Goal: Share content

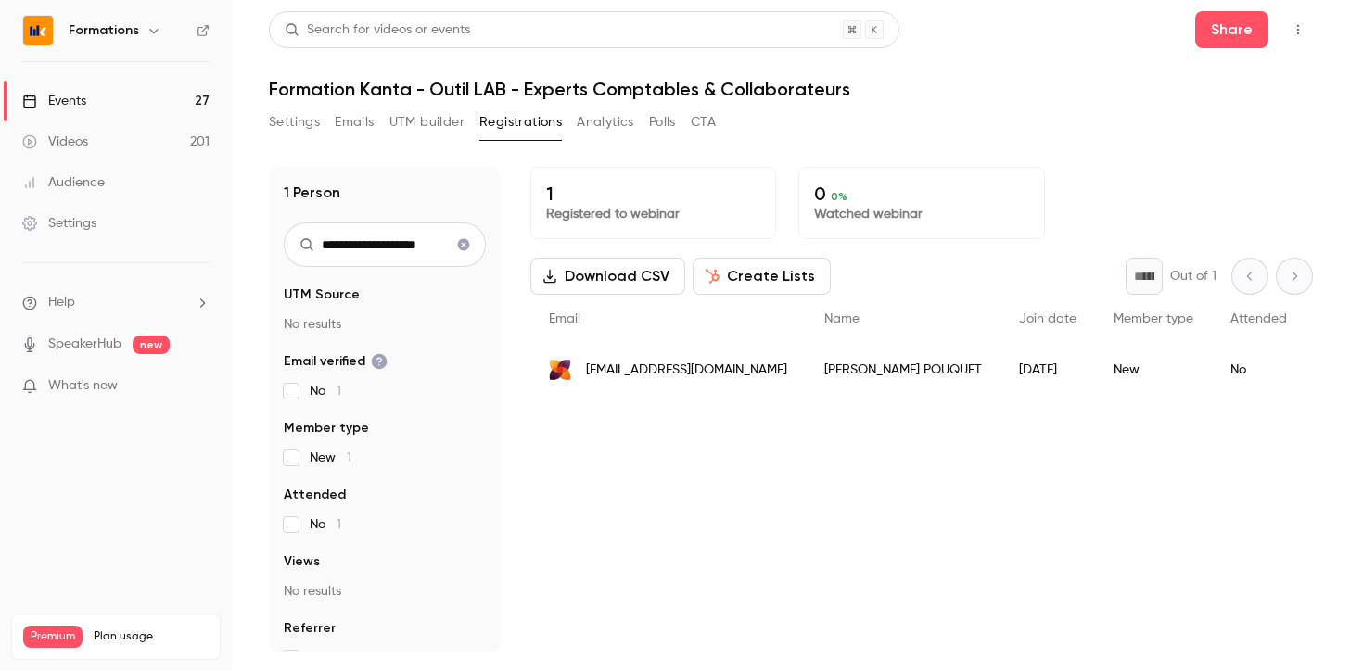
click at [68, 92] on div "Events" at bounding box center [54, 101] width 64 height 19
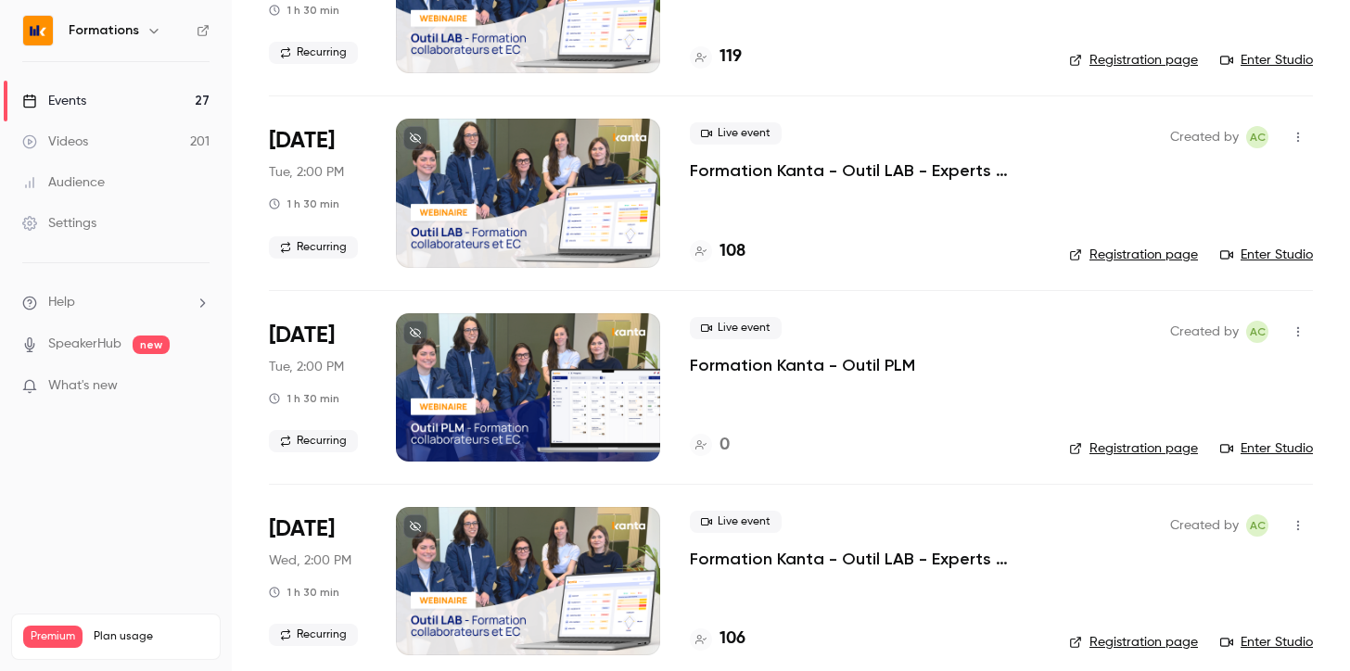
scroll to position [212, 0]
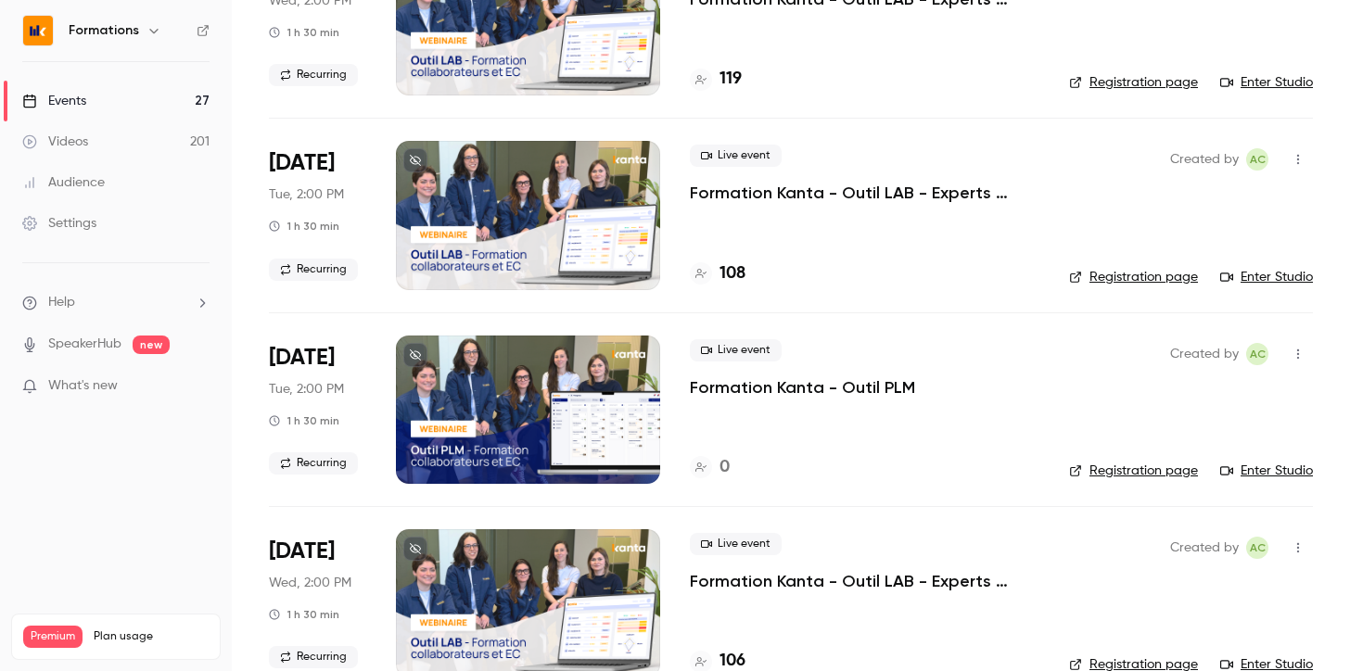
click at [810, 195] on p "Formation Kanta - Outil LAB - Experts Comptables & Collaborateurs" at bounding box center [865, 193] width 350 height 22
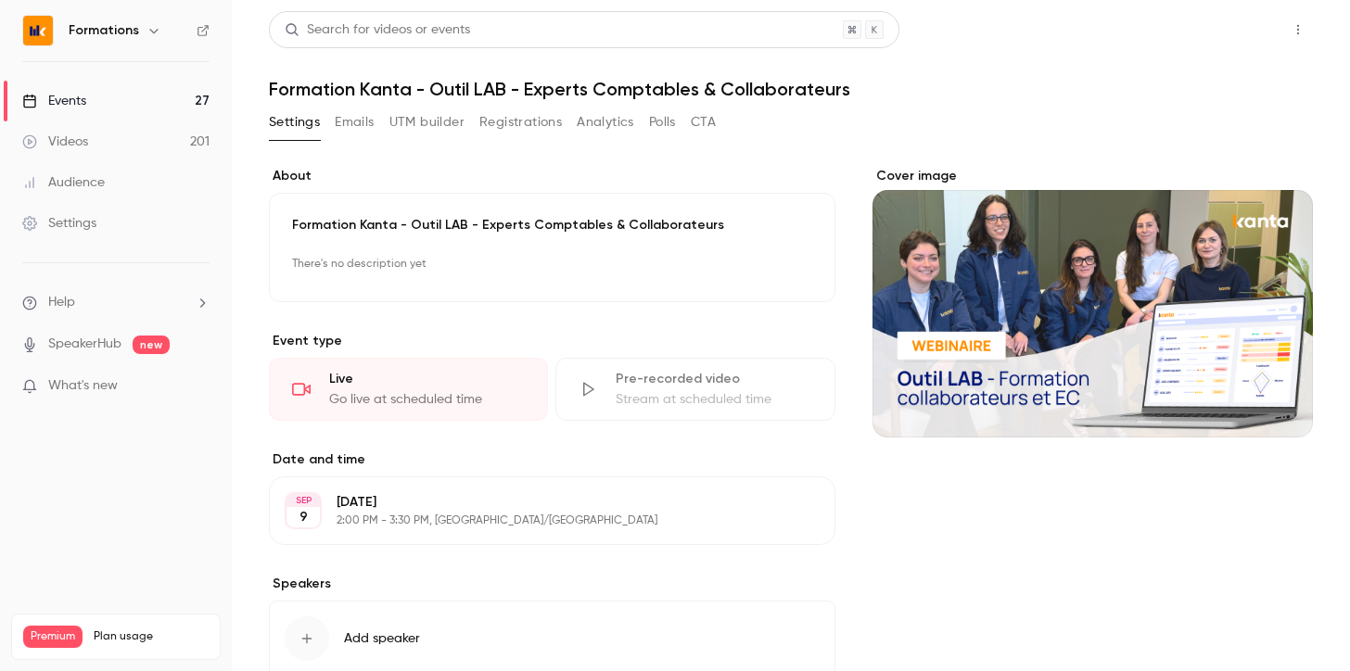
click at [1212, 30] on button "Share" at bounding box center [1231, 29] width 73 height 37
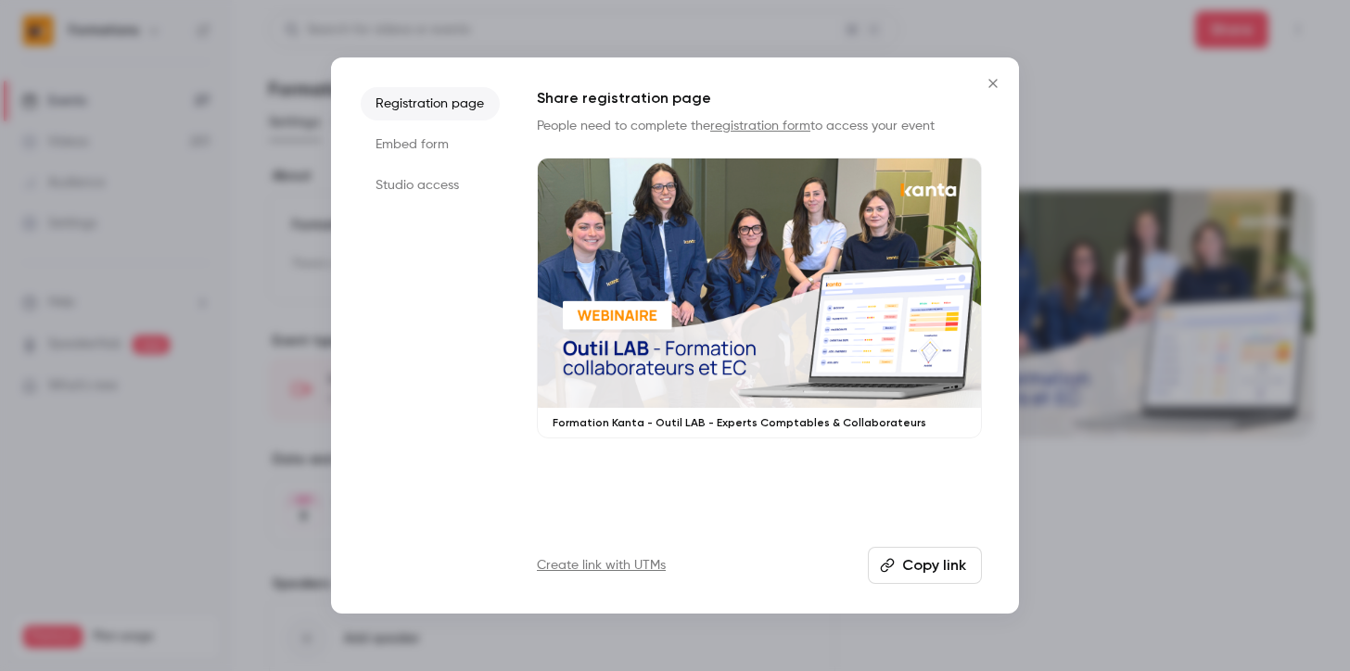
click at [945, 559] on button "Copy link" at bounding box center [925, 565] width 114 height 37
click at [991, 83] on icon "Close" at bounding box center [993, 83] width 22 height 15
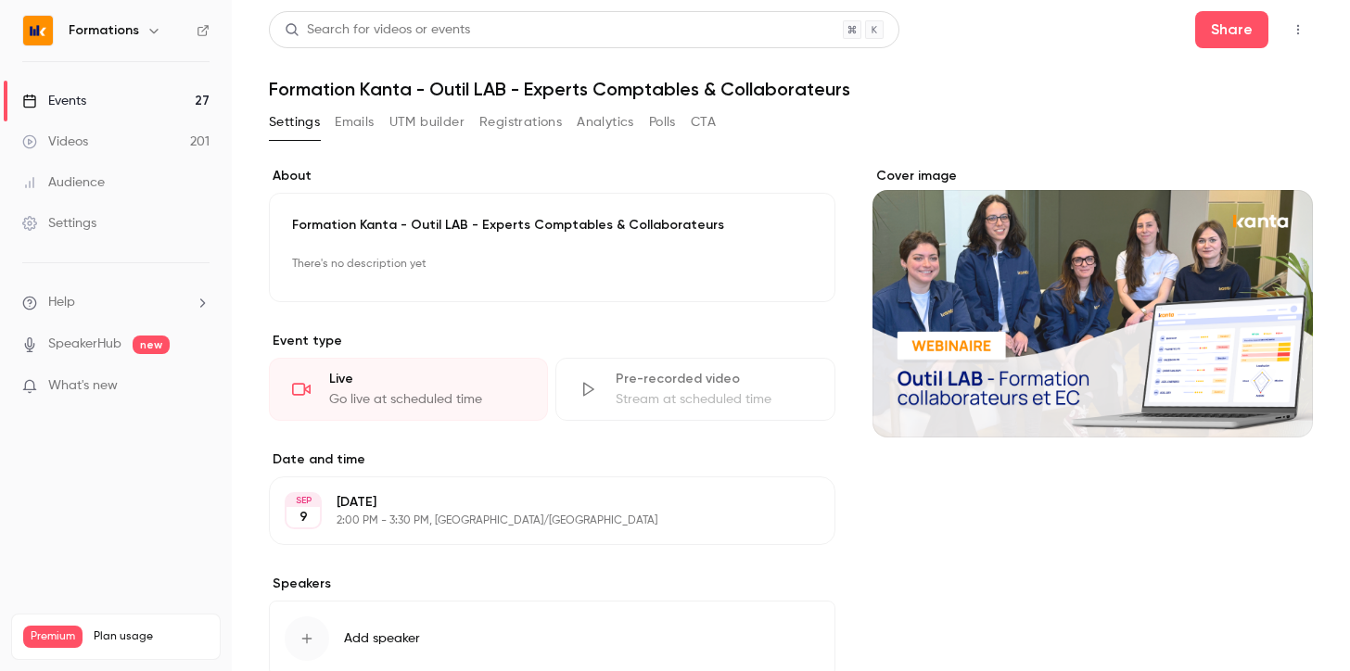
click at [103, 93] on link "Events 27" at bounding box center [116, 101] width 232 height 41
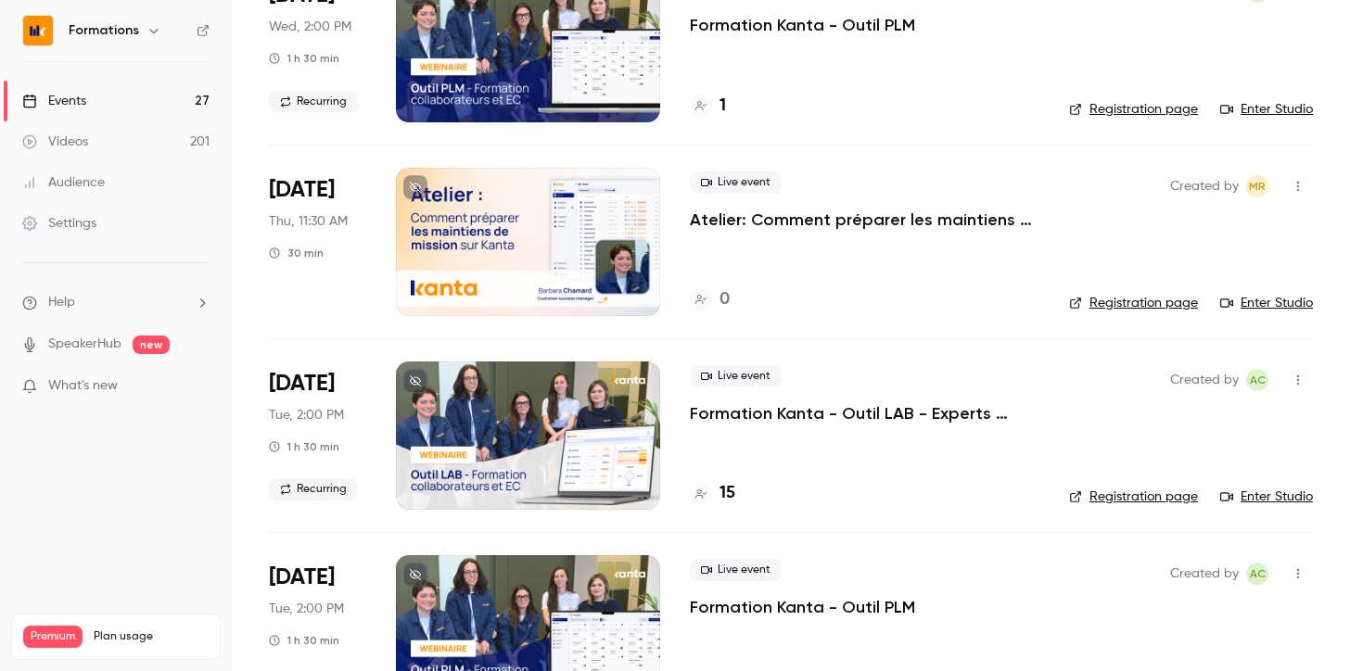
scroll to position [1647, 0]
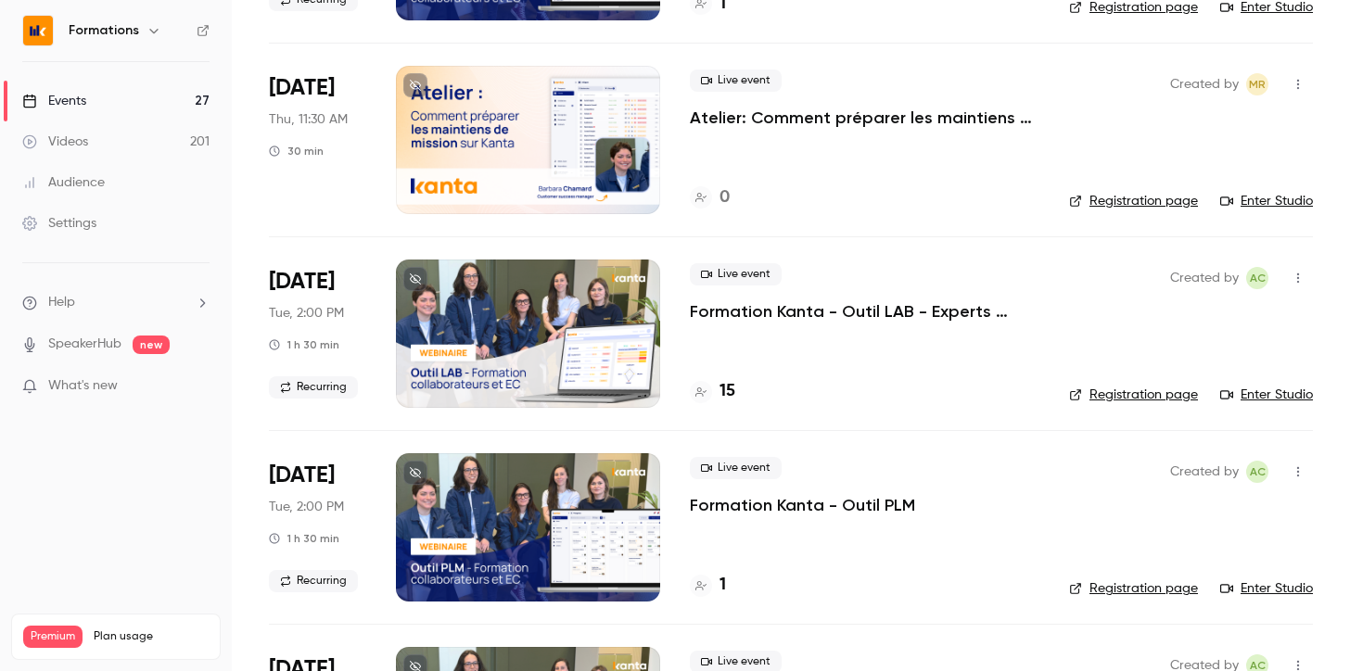
click at [789, 503] on p "Formation Kanta - Outil PLM" at bounding box center [802, 505] width 225 height 22
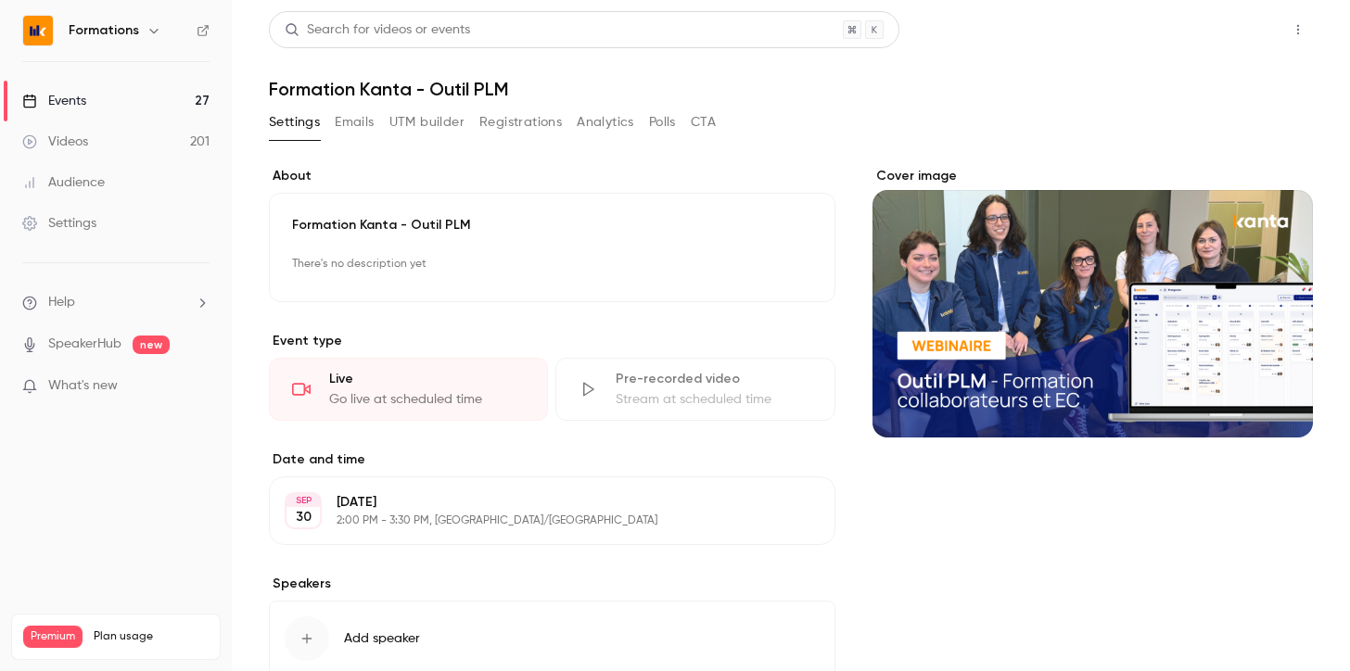
click at [1220, 43] on button "Share" at bounding box center [1231, 29] width 73 height 37
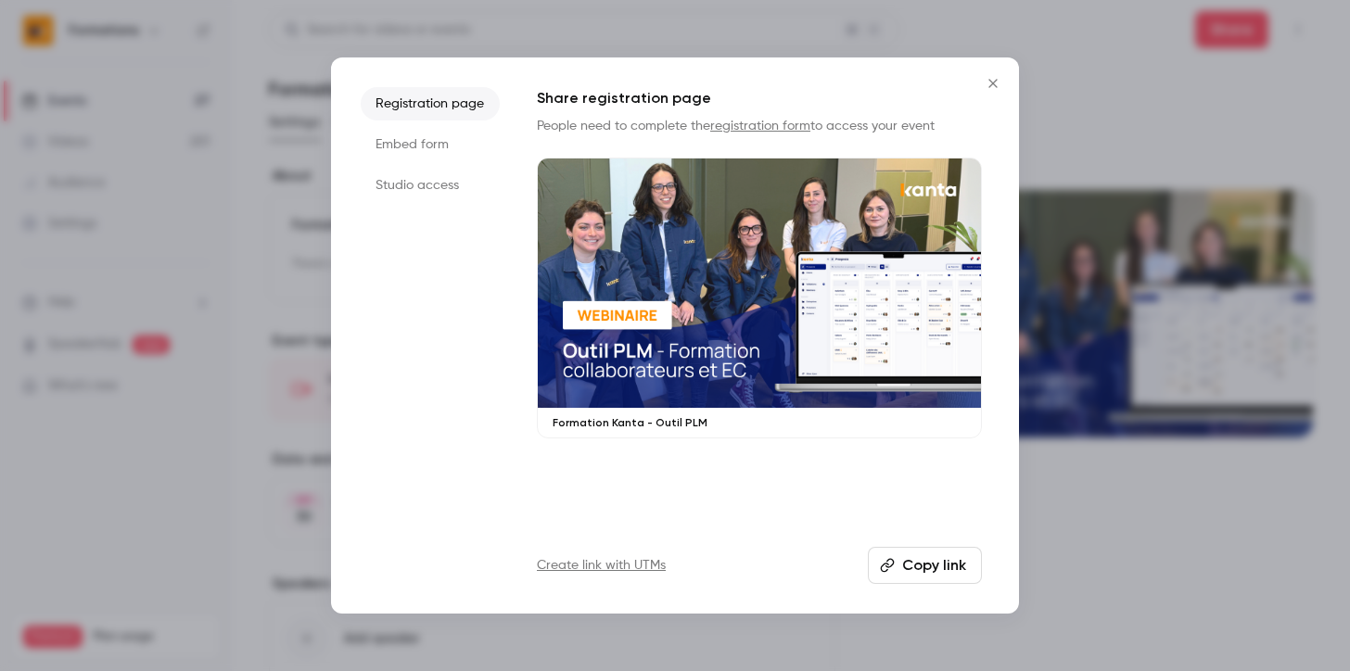
click at [917, 569] on button "Copy link" at bounding box center [925, 565] width 114 height 37
